Goal: Find specific page/section: Find specific page/section

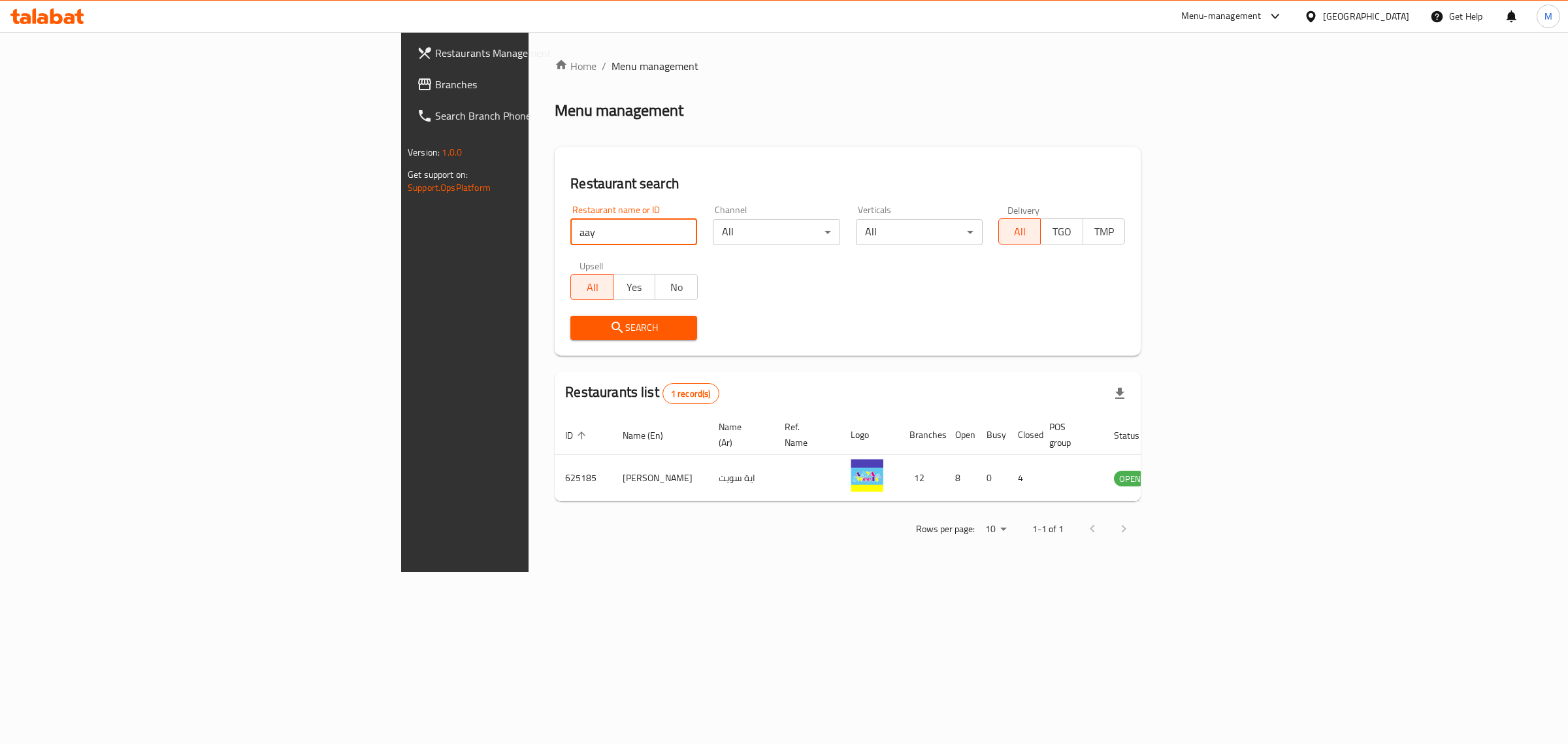
click at [571, 232] on input "aay" at bounding box center [634, 232] width 127 height 26
click button "Search" at bounding box center [634, 328] width 127 height 24
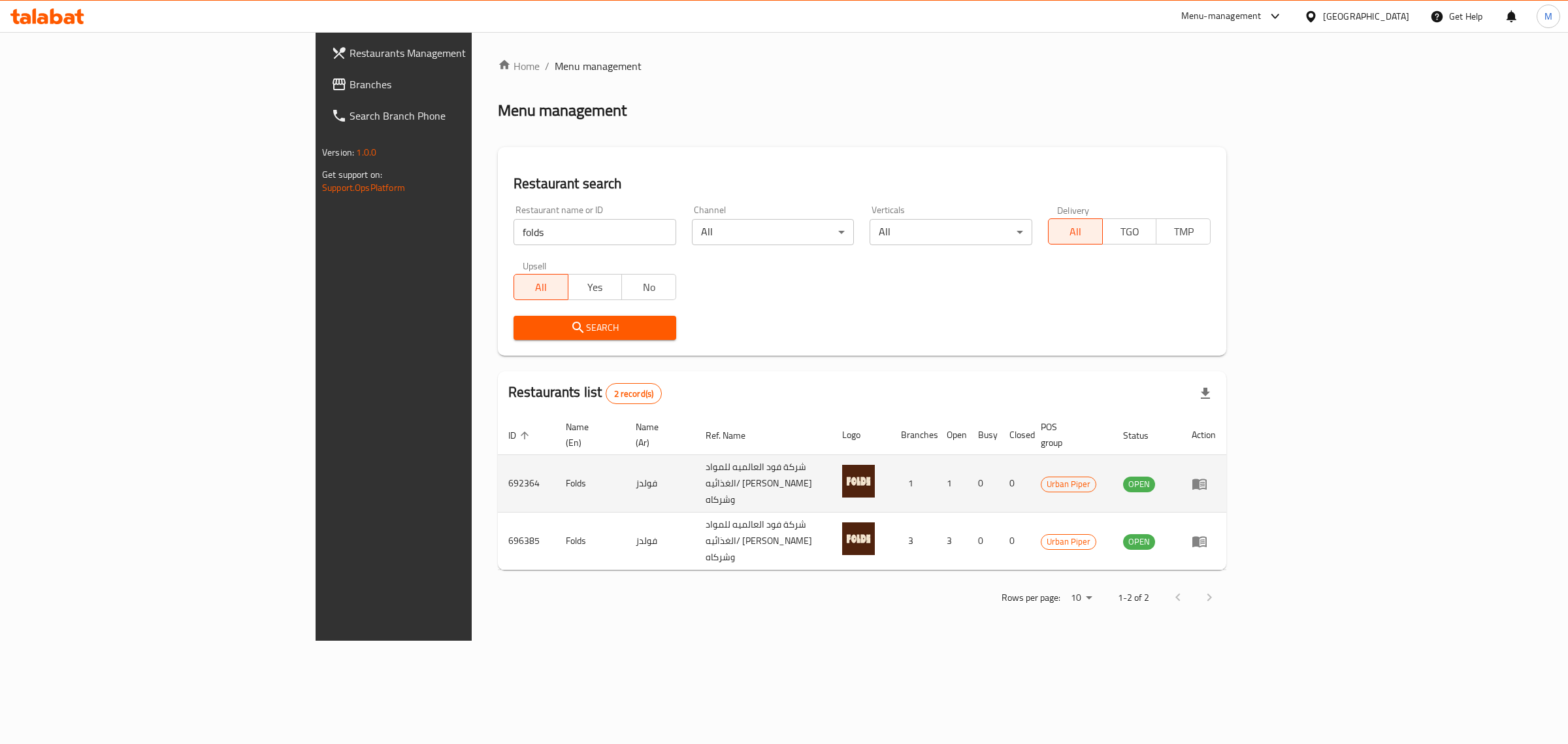
click at [498, 463] on td "692364" at bounding box center [527, 484] width 58 height 58
copy td "692364"
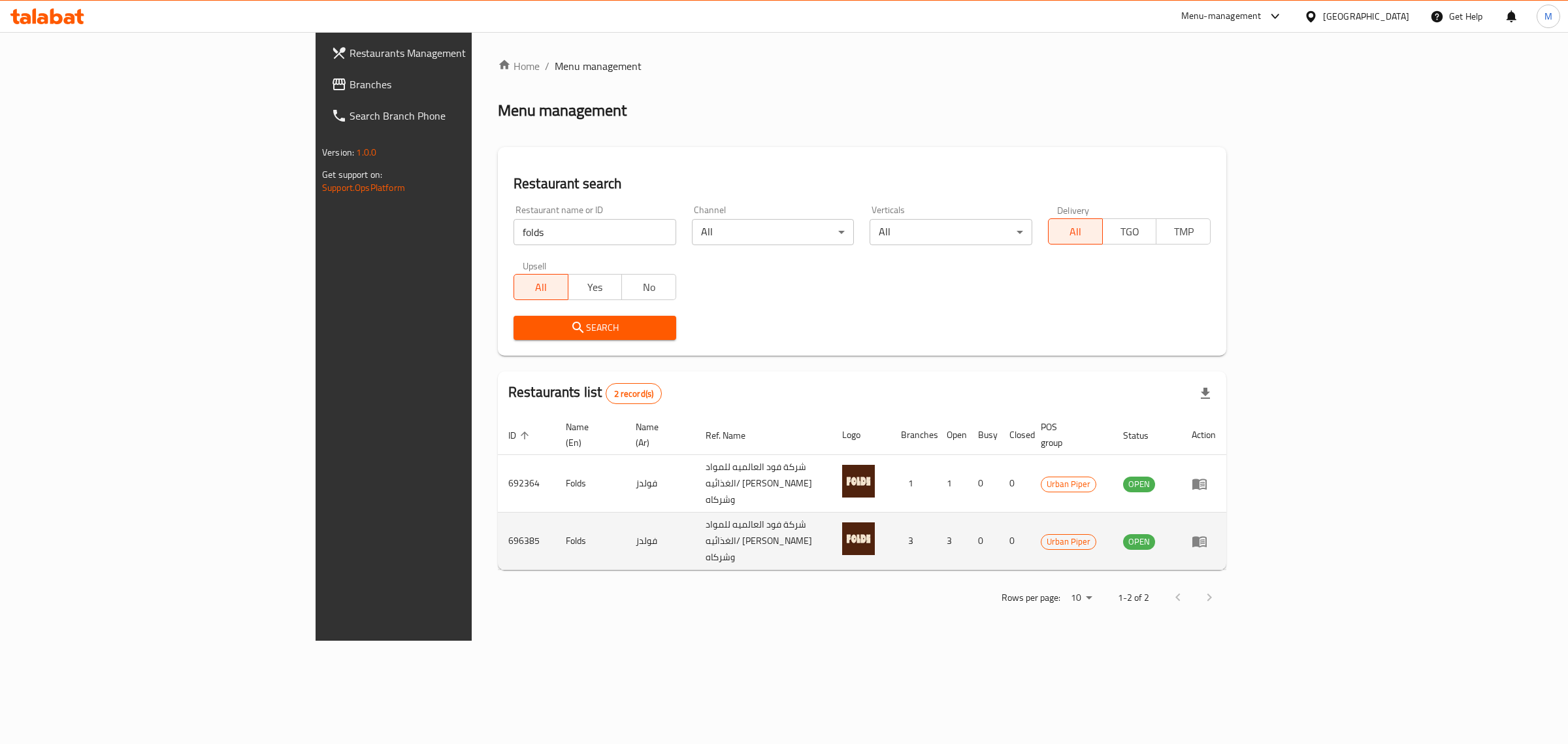
click at [498, 512] on td "696385" at bounding box center [527, 541] width 58 height 58
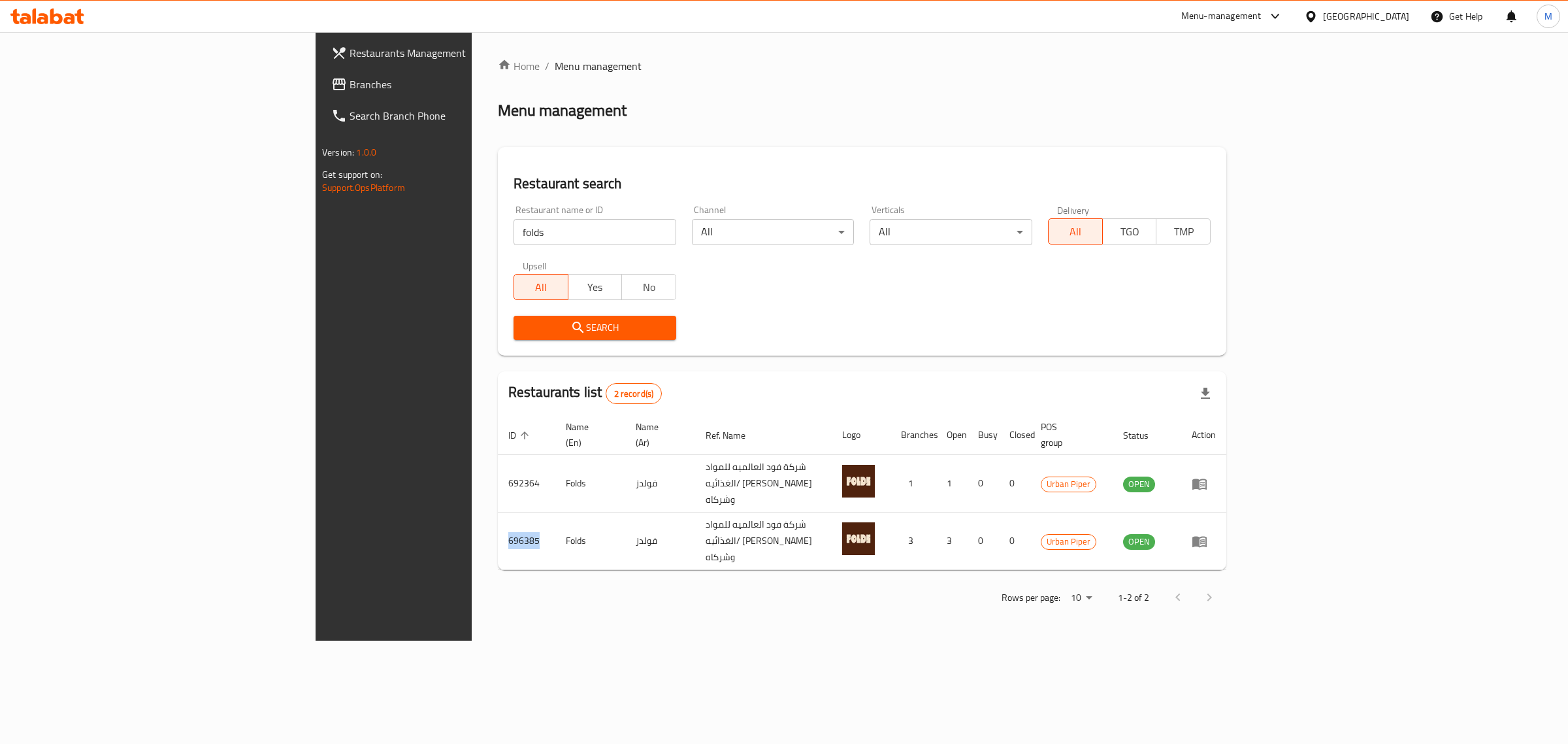
copy td "696385"
click at [514, 227] on input "folds" at bounding box center [595, 232] width 163 height 26
type input "domi"
click button "Search" at bounding box center [595, 328] width 163 height 24
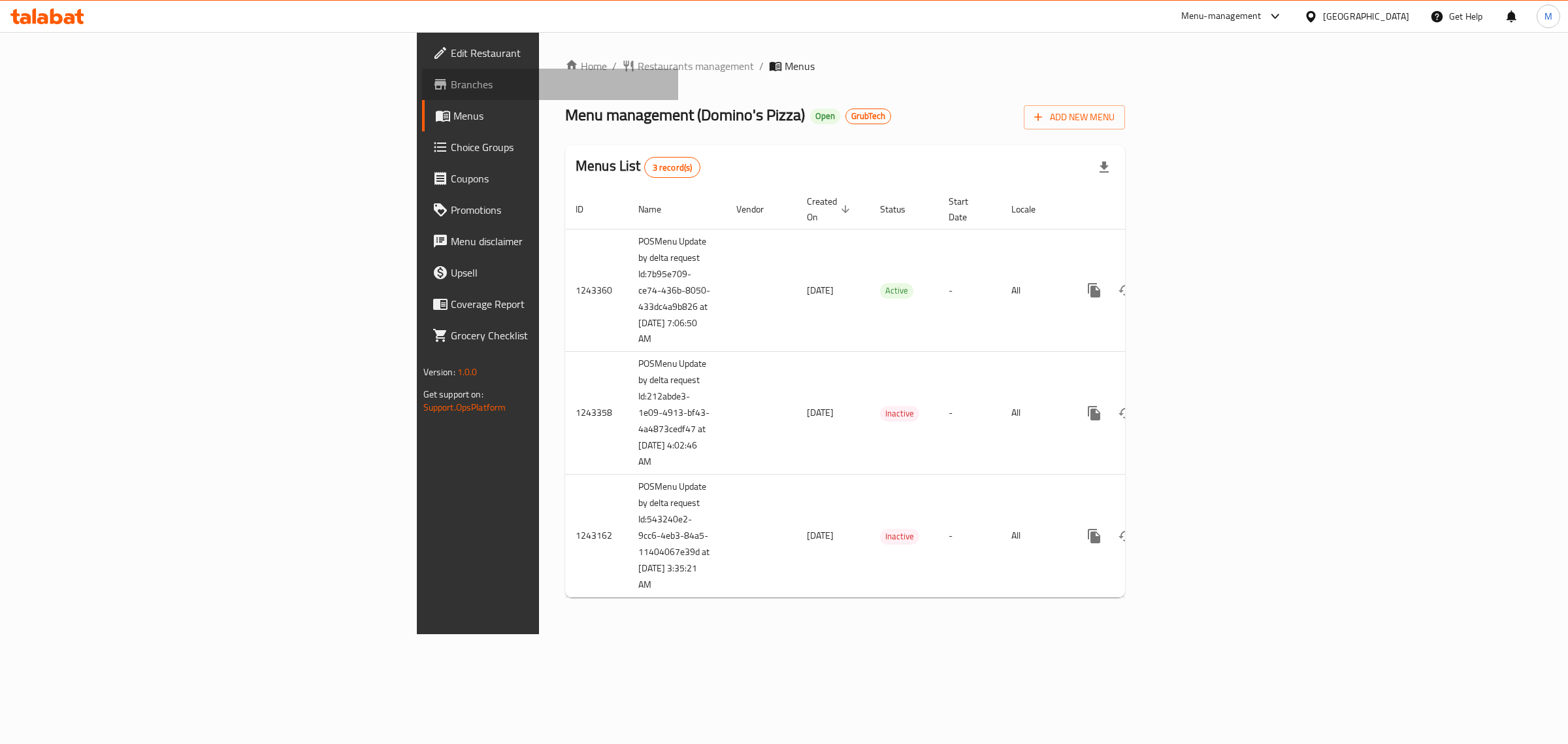
click at [451, 83] on span "Branches" at bounding box center [559, 85] width 218 height 16
